Goal: Find specific page/section: Find specific page/section

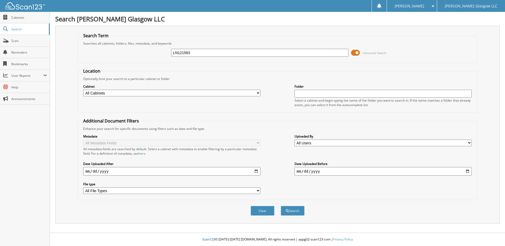
type input "LN121583"
click at [281, 206] on button "Search" at bounding box center [293, 211] width 24 height 10
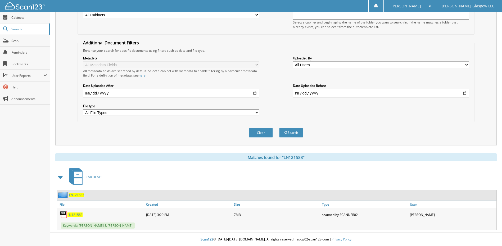
click at [75, 215] on span "LN121583" at bounding box center [74, 215] width 15 height 4
click at [79, 196] on span "LN121583" at bounding box center [76, 195] width 15 height 4
